Goal: Task Accomplishment & Management: Use online tool/utility

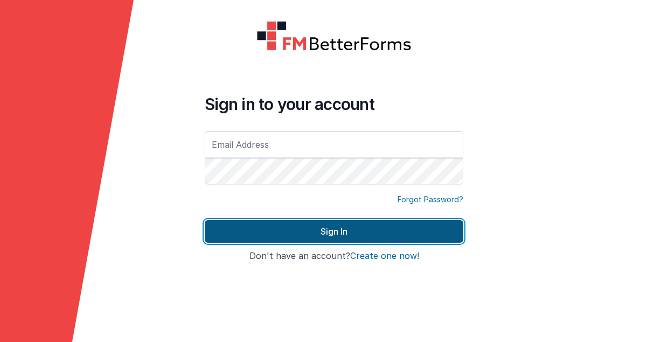
click at [303, 233] on button "Sign In" at bounding box center [334, 231] width 259 height 23
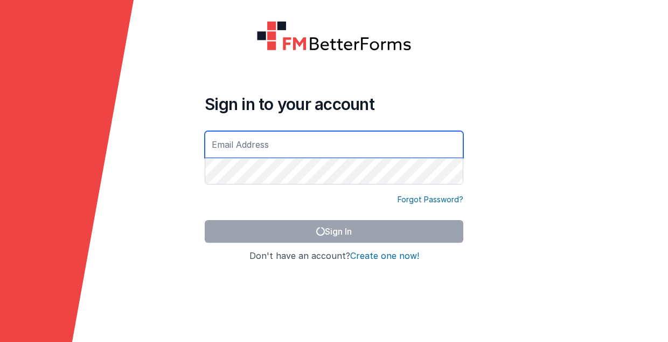
type input "[PERSON_NAME][EMAIL_ADDRESS][DOMAIN_NAME]"
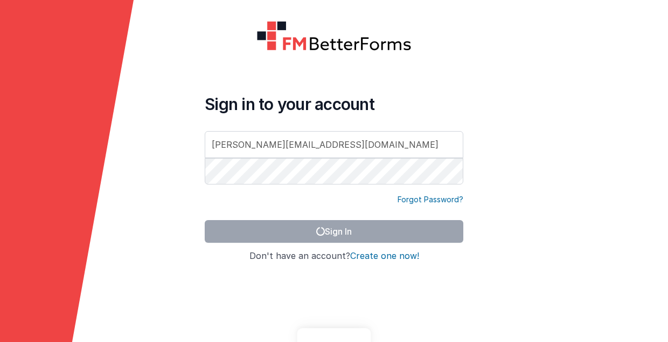
click at [342, 231] on button "Sign In" at bounding box center [334, 231] width 259 height 23
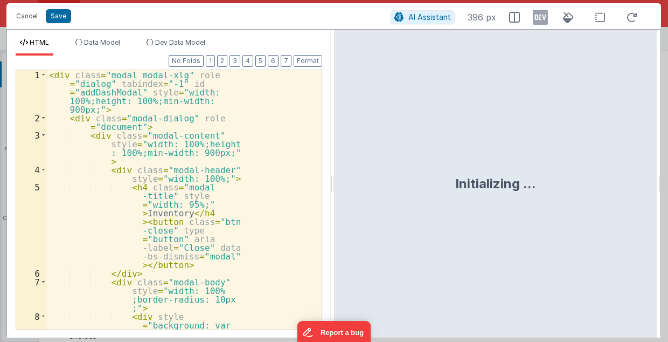
scroll to position [765, 0]
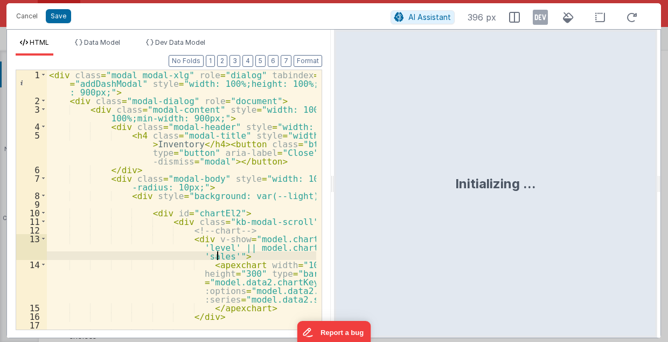
click at [267, 258] on div "< div class = "modal modal-xlg" role = "dialog" tabindex = "-1" id = "addDashMo…" at bounding box center [182, 230] width 270 height 321
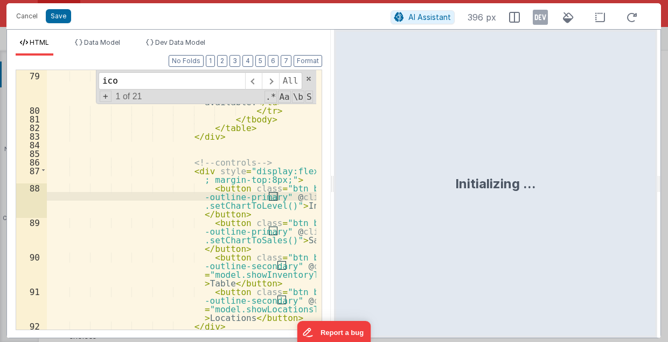
scroll to position [1396, 0]
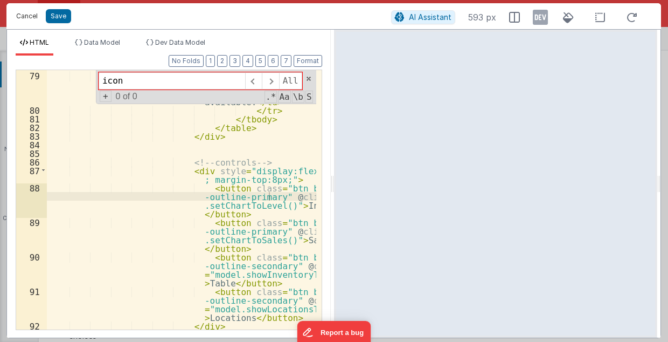
type input "icon"
click at [28, 19] on button "Cancel" at bounding box center [27, 16] width 32 height 15
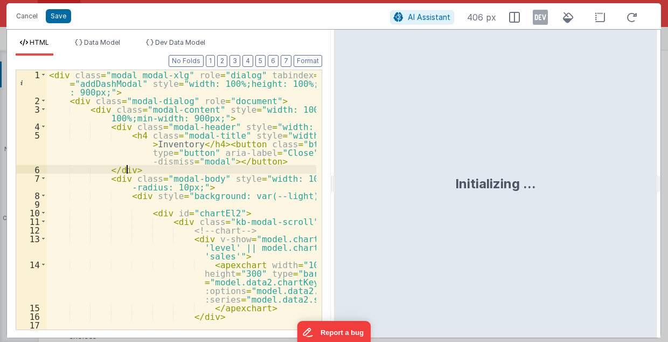
click at [215, 167] on div "< div class = "modal modal-xlg" role = "dialog" tabindex = "-1" id = "addDashMo…" at bounding box center [182, 230] width 270 height 321
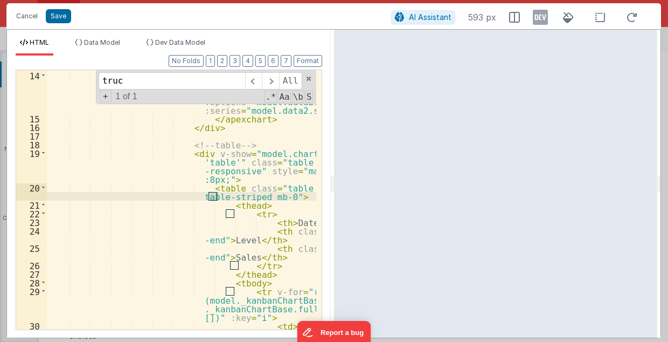
scroll to position [2111, 0]
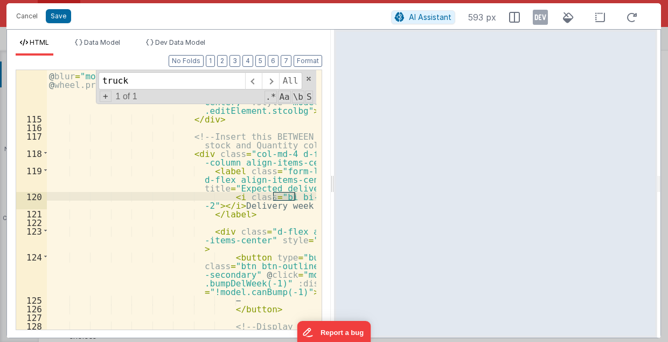
type input "truck"
click at [332, 183] on div at bounding box center [332, 184] width 4 height 308
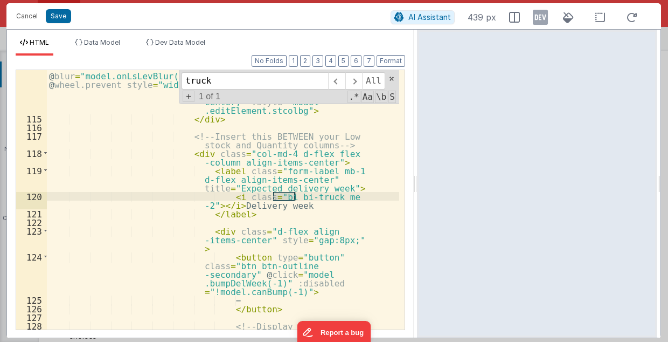
drag, startPoint x: 333, startPoint y: 186, endPoint x: 418, endPoint y: 191, distance: 84.7
click at [418, 191] on html "Cancel Save AI Assistant 439 px HTML Data Model Dev Data Model Format 7 6 5 4 3…" at bounding box center [334, 171] width 668 height 342
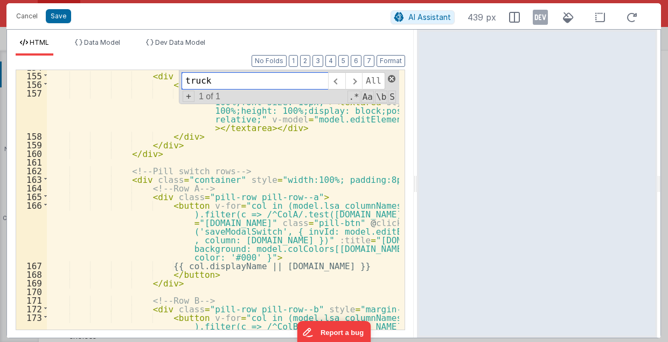
click at [392, 79] on span at bounding box center [392, 79] width 8 height 8
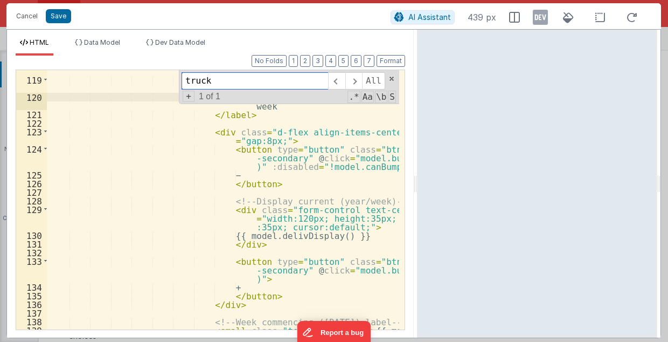
scroll to position [1697, 0]
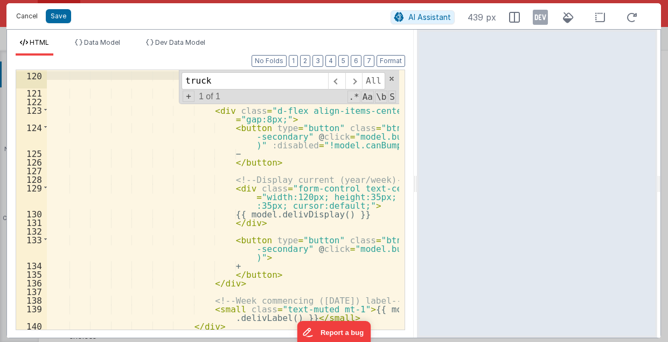
click at [29, 19] on button "Cancel" at bounding box center [27, 16] width 32 height 15
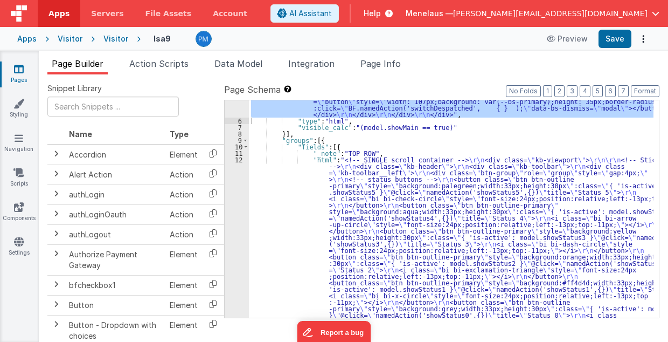
scroll to position [959, 0]
click at [387, 223] on div ""html" : "<div class= \" modal modal-xlg \" role= \" dialog \" tabindex= \" -1 …" at bounding box center [451, 178] width 405 height 2022
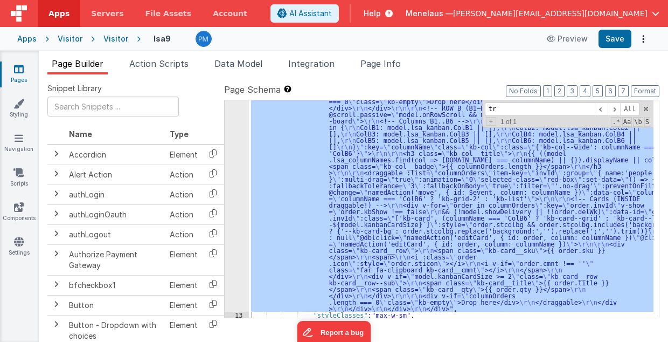
scroll to position [1016, 0]
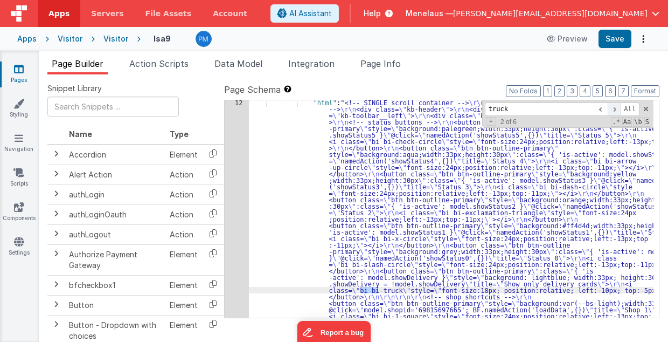
type input "truck"
click at [617, 108] on span at bounding box center [614, 108] width 13 height 13
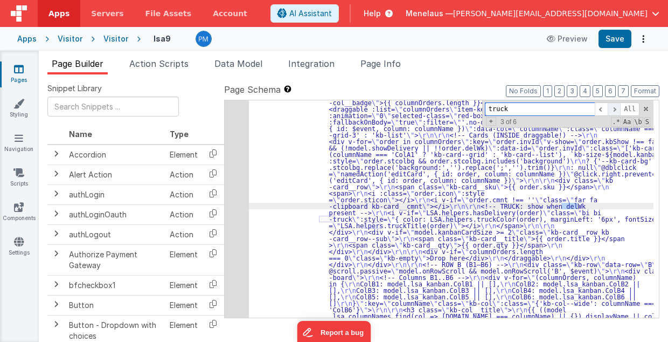
scroll to position [1501, 0]
click at [618, 108] on span at bounding box center [614, 108] width 13 height 13
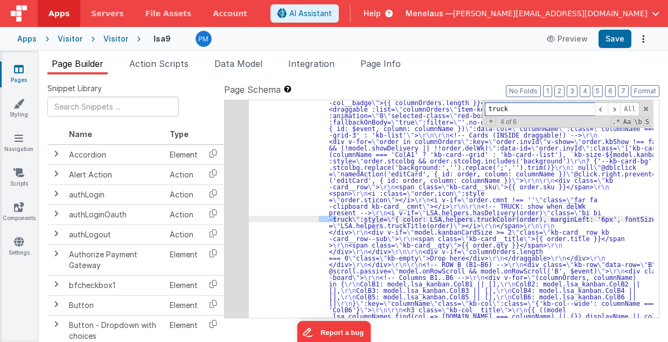
drag, startPoint x: 618, startPoint y: 108, endPoint x: 654, endPoint y: 198, distance: 97.7
click at [654, 198] on div "12 13 14 15 16 17 18 "html" : "<!-- SINGLE scroll container --> \r\n <div class…" at bounding box center [441, 209] width 435 height 218
click at [615, 110] on span at bounding box center [614, 108] width 13 height 13
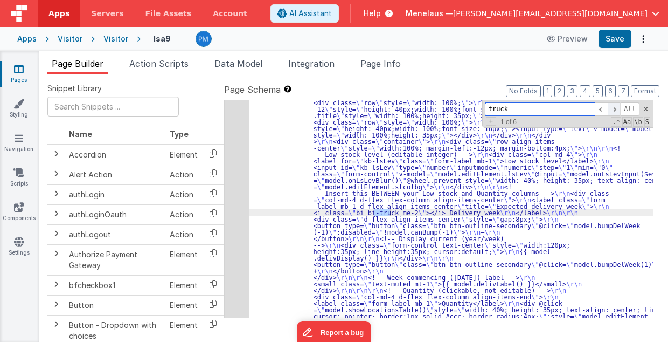
scroll to position [505, 0]
click at [615, 110] on span at bounding box center [614, 108] width 13 height 13
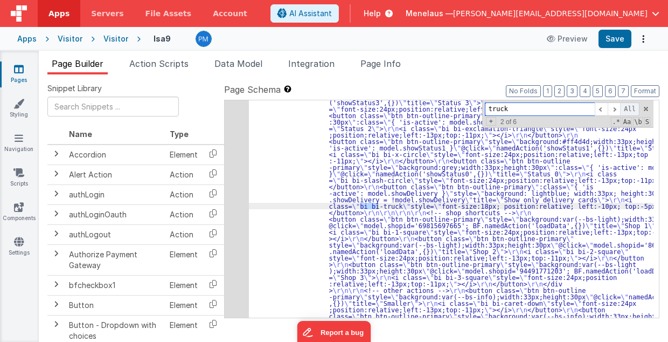
scroll to position [1079, 0]
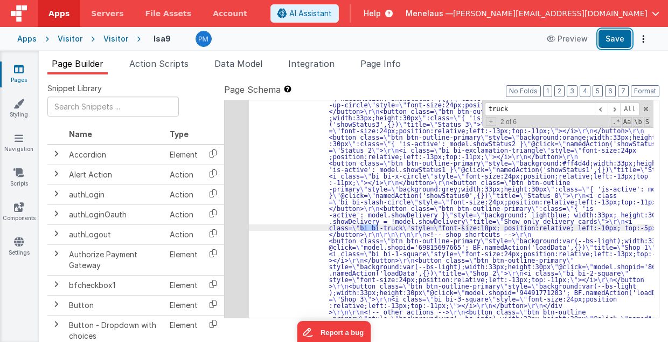
click at [616, 42] on button "Save" at bounding box center [615, 39] width 33 height 18
